Goal: Information Seeking & Learning: Find specific fact

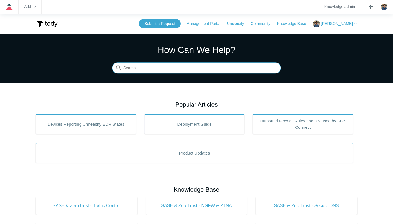
click at [129, 68] on input "Search" at bounding box center [196, 68] width 169 height 11
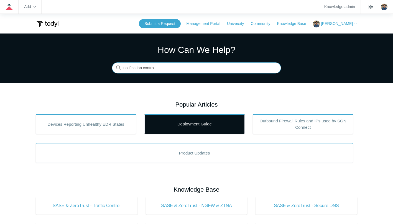
type input "notification contro"
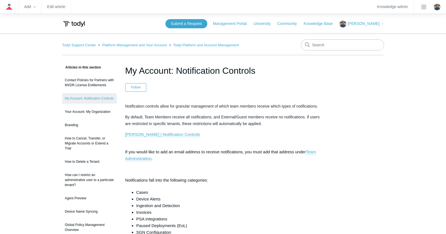
click at [323, 52] on nav "Todyl Support Center Platform Management and Your Account Todyl Platform and Ac…" at bounding box center [223, 47] width 322 height 16
click at [327, 45] on input "Search" at bounding box center [342, 44] width 83 height 11
type input "default category"
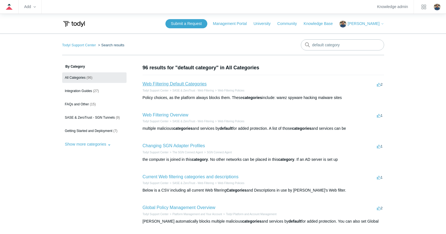
click at [171, 82] on link "Web Filtering Default Categories" at bounding box center [175, 84] width 64 height 5
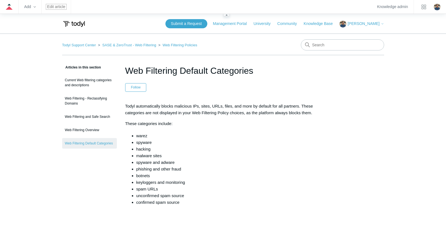
click at [54, 6] on link "Edit article" at bounding box center [56, 6] width 18 height 3
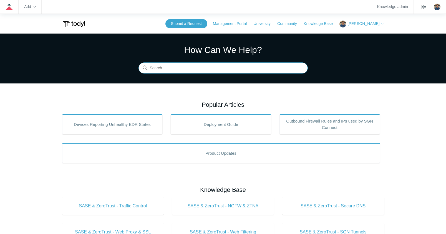
click at [205, 66] on input "Search" at bounding box center [222, 68] width 169 height 11
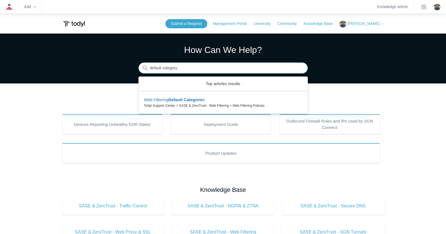
type input "default category"
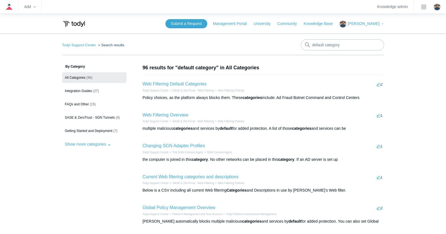
click at [194, 87] on h2 "Web Filtering Default Categories" at bounding box center [175, 84] width 64 height 7
click at [195, 85] on link "Web Filtering Default Categories" at bounding box center [175, 84] width 64 height 5
